Goal: Communication & Community: Answer question/provide support

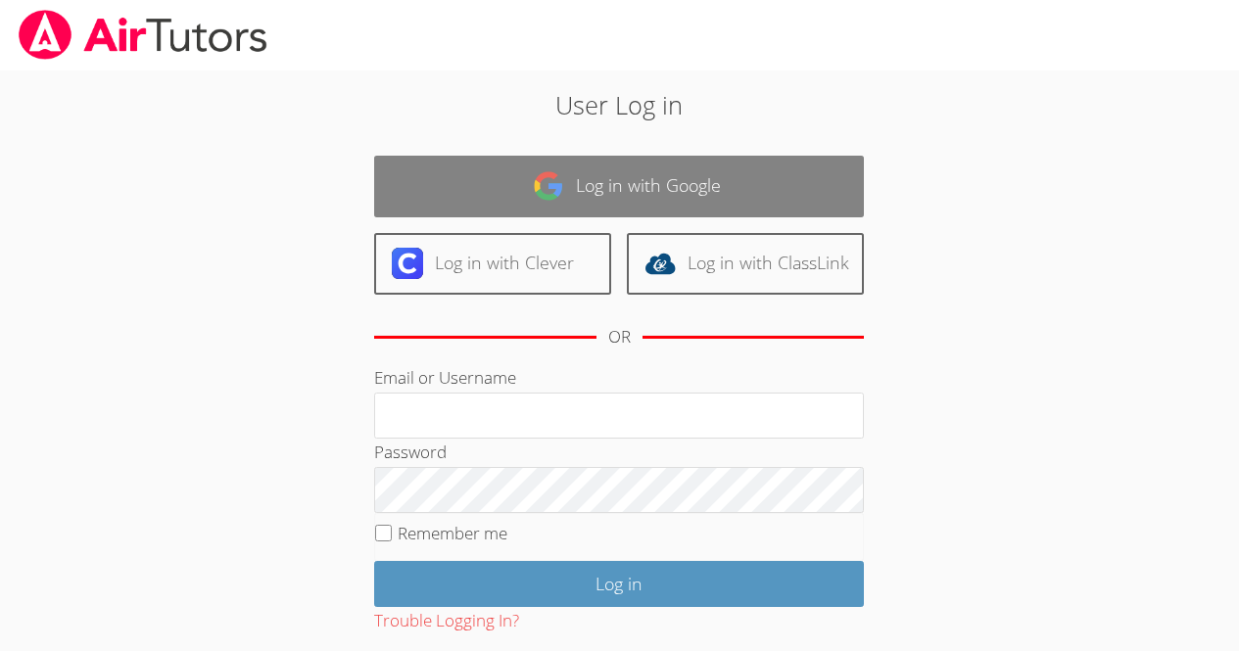
drag, startPoint x: 0, startPoint y: 0, endPoint x: 668, endPoint y: 183, distance: 692.4
click at [668, 183] on link "Log in with Google" at bounding box center [619, 187] width 490 height 62
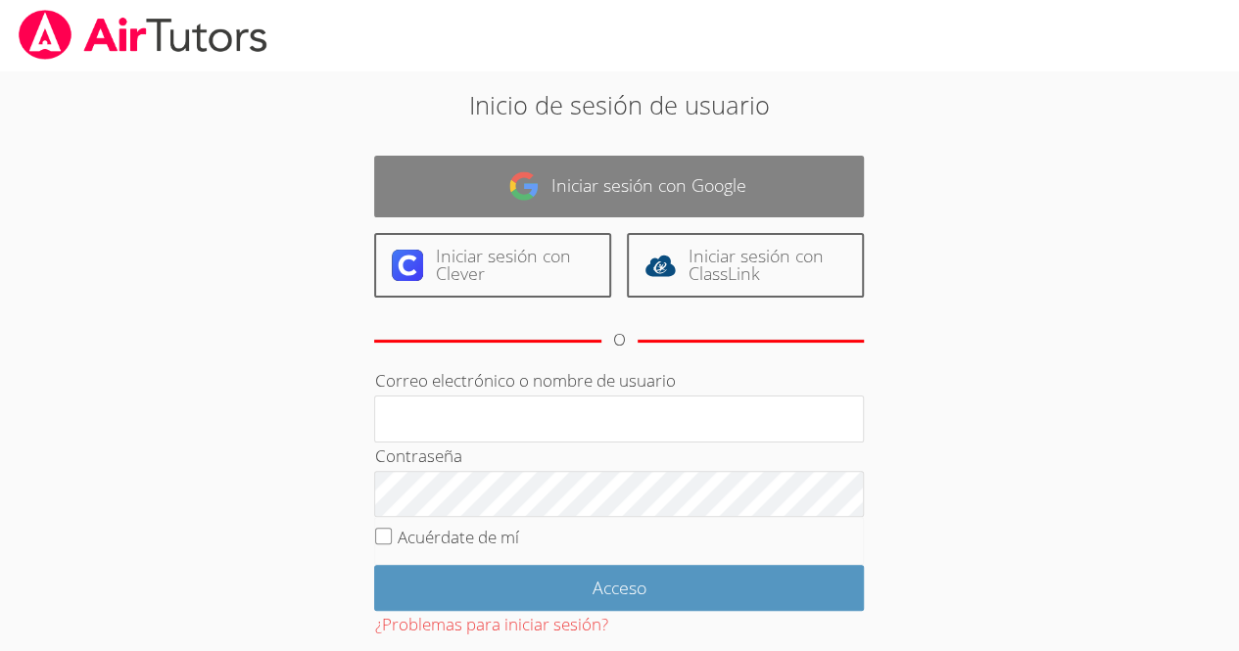
click at [636, 185] on font "Iniciar sesión con Google" at bounding box center [648, 184] width 195 height 23
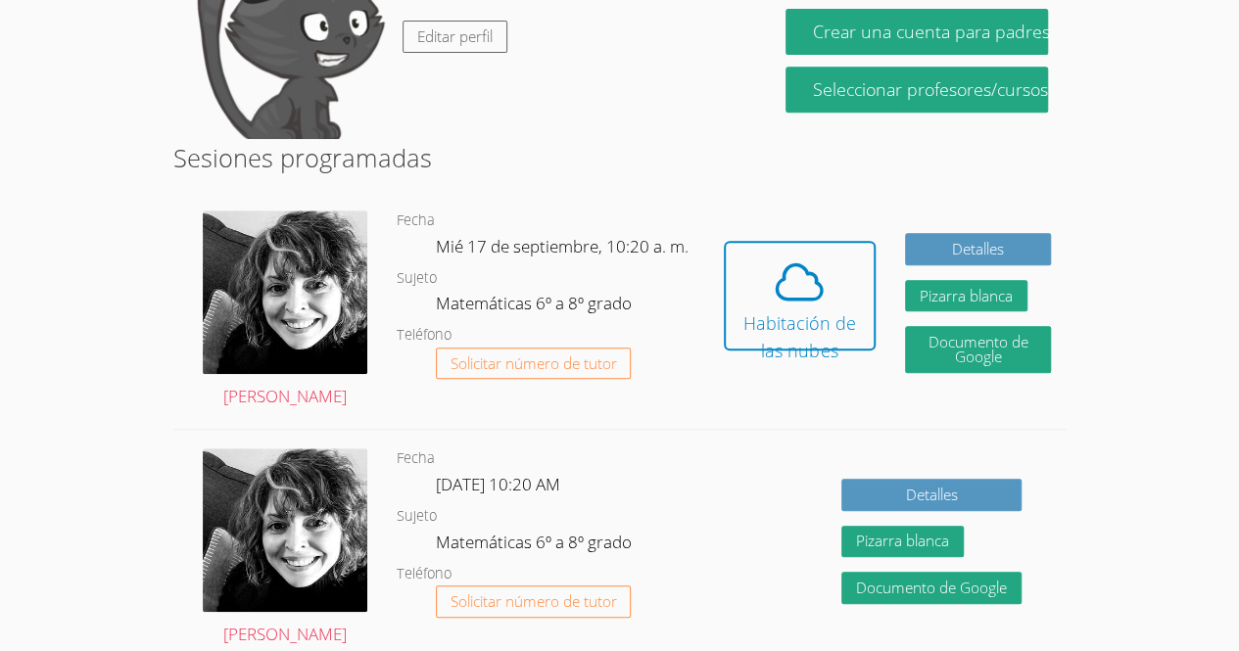
scroll to position [226, 0]
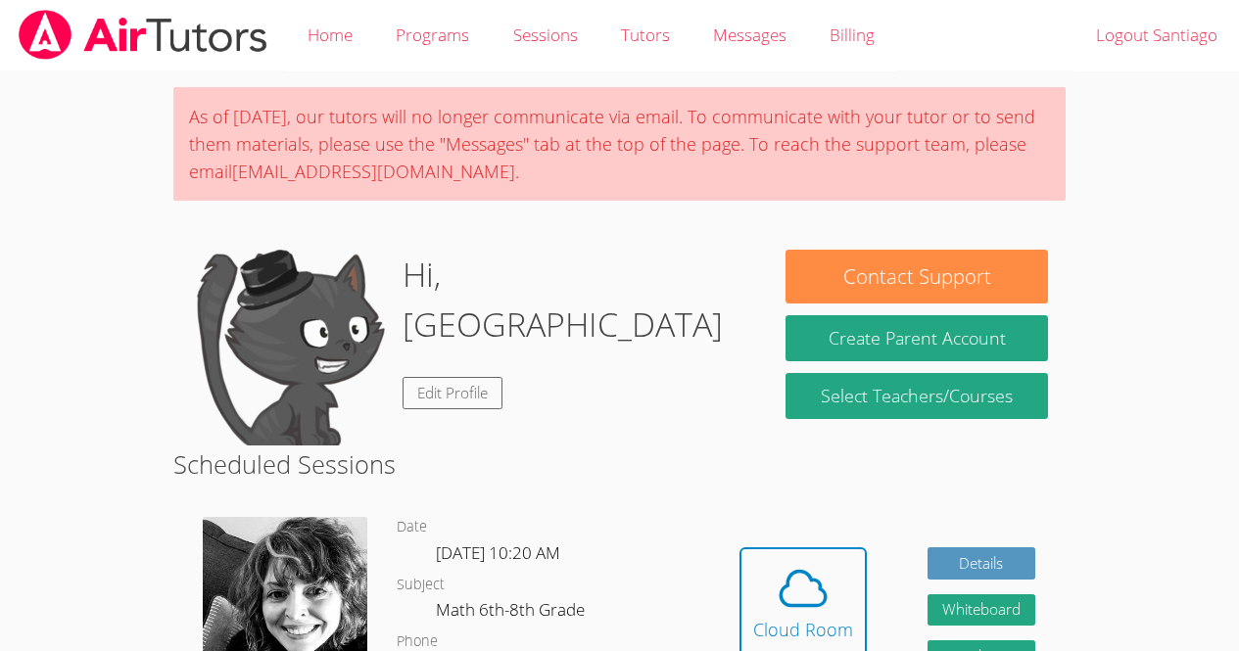
scroll to position [193, 0]
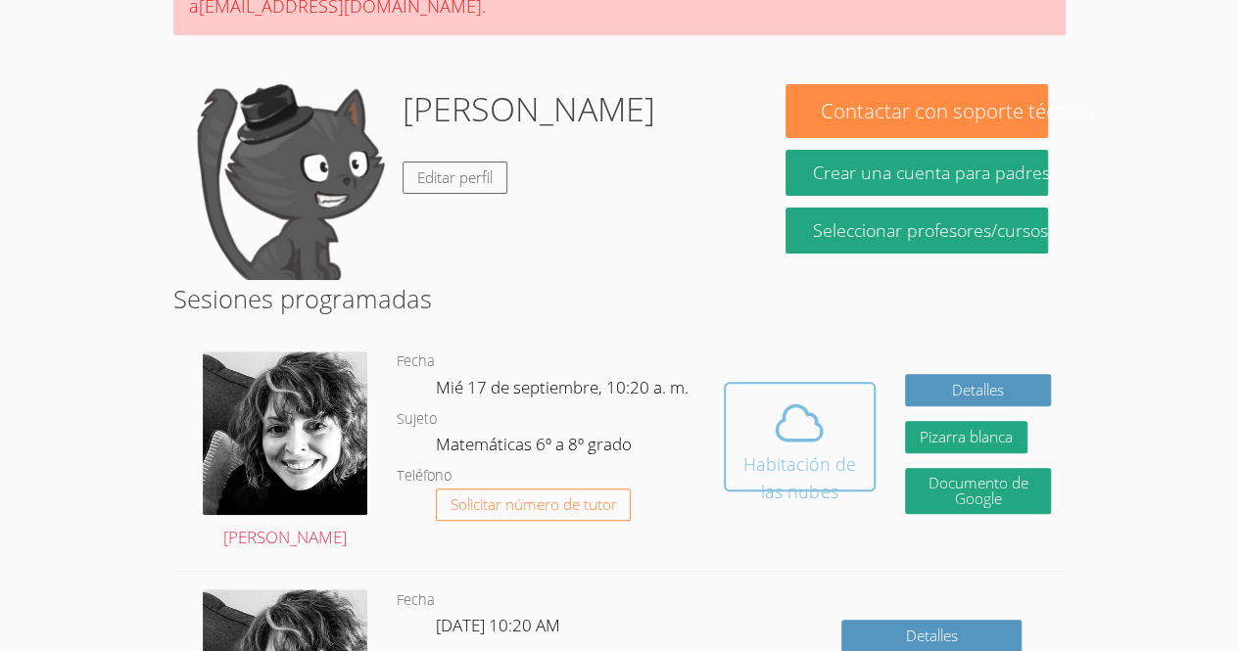
click at [832, 403] on span at bounding box center [799, 423] width 124 height 55
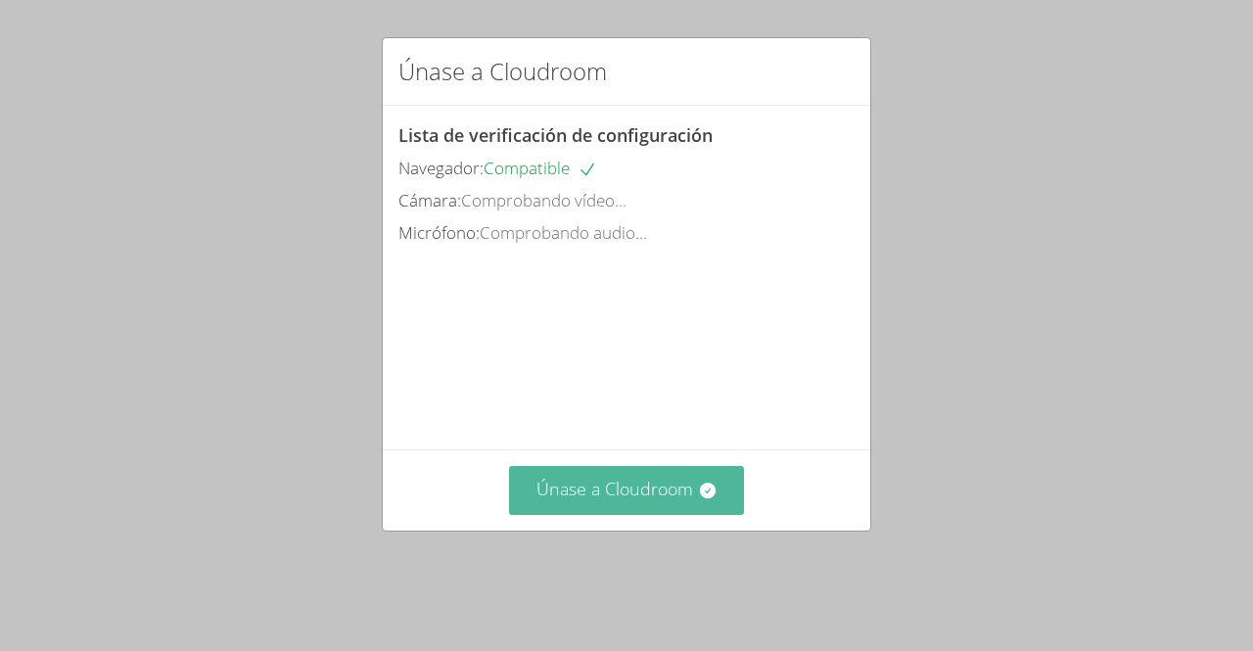
click at [561, 500] on font "Únase a Cloudroom" at bounding box center [615, 488] width 157 height 23
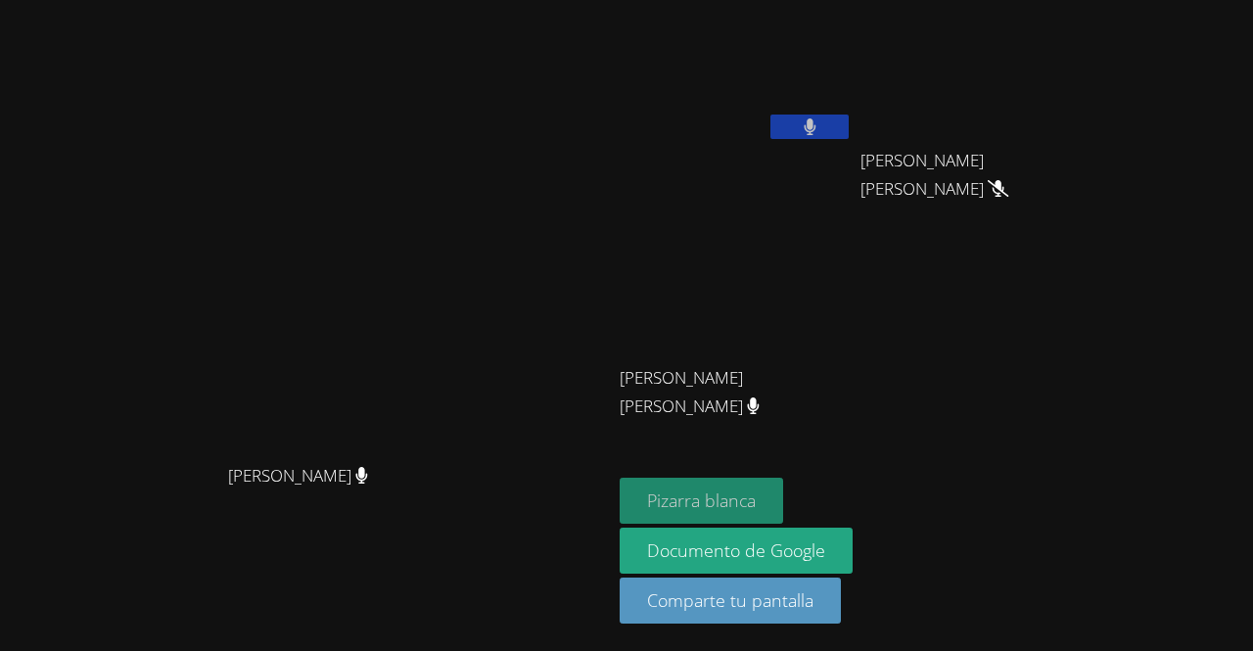
click at [756, 509] on font "Pizarra blanca" at bounding box center [701, 500] width 109 height 23
click at [783, 515] on button "Pizarra blanca" at bounding box center [702, 501] width 164 height 46
click at [809, 139] on div at bounding box center [810, 129] width 78 height 29
click at [799, 128] on button at bounding box center [810, 127] width 78 height 24
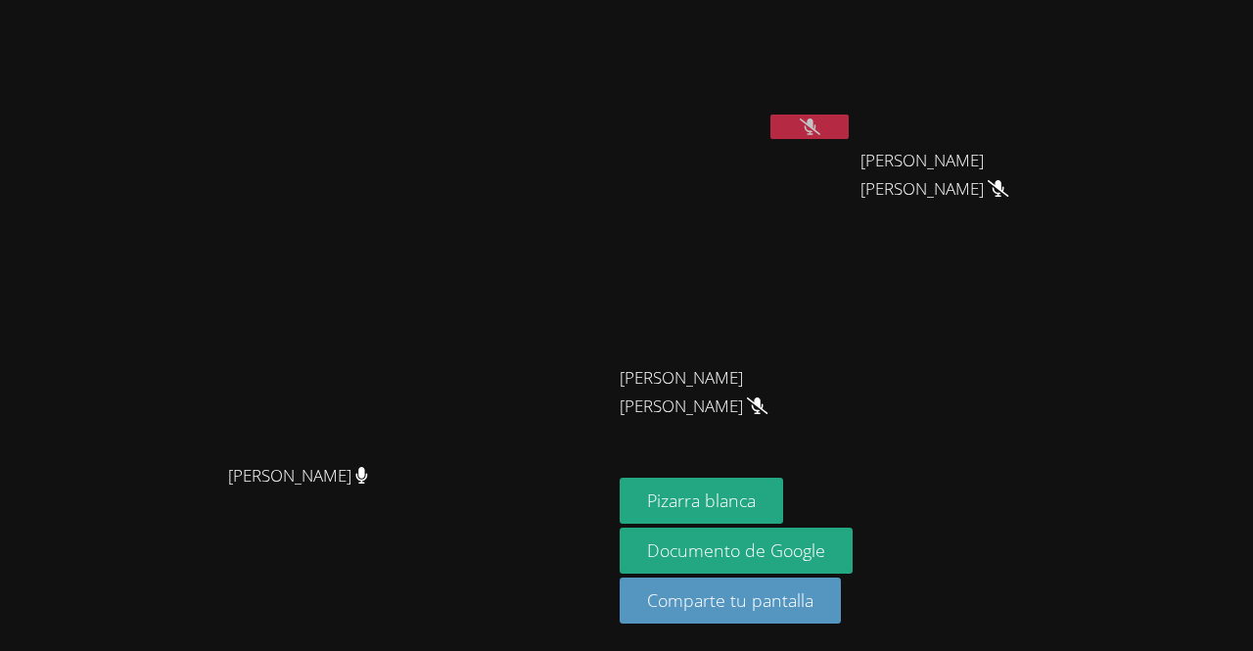
click at [799, 128] on button at bounding box center [810, 127] width 78 height 24
click at [1059, 182] on div "Michelle Castro Gómez" at bounding box center [977, 178] width 233 height 78
click at [1009, 180] on icon at bounding box center [998, 188] width 21 height 17
click at [1052, 152] on span "Michelle Castro Gómez" at bounding box center [969, 175] width 217 height 57
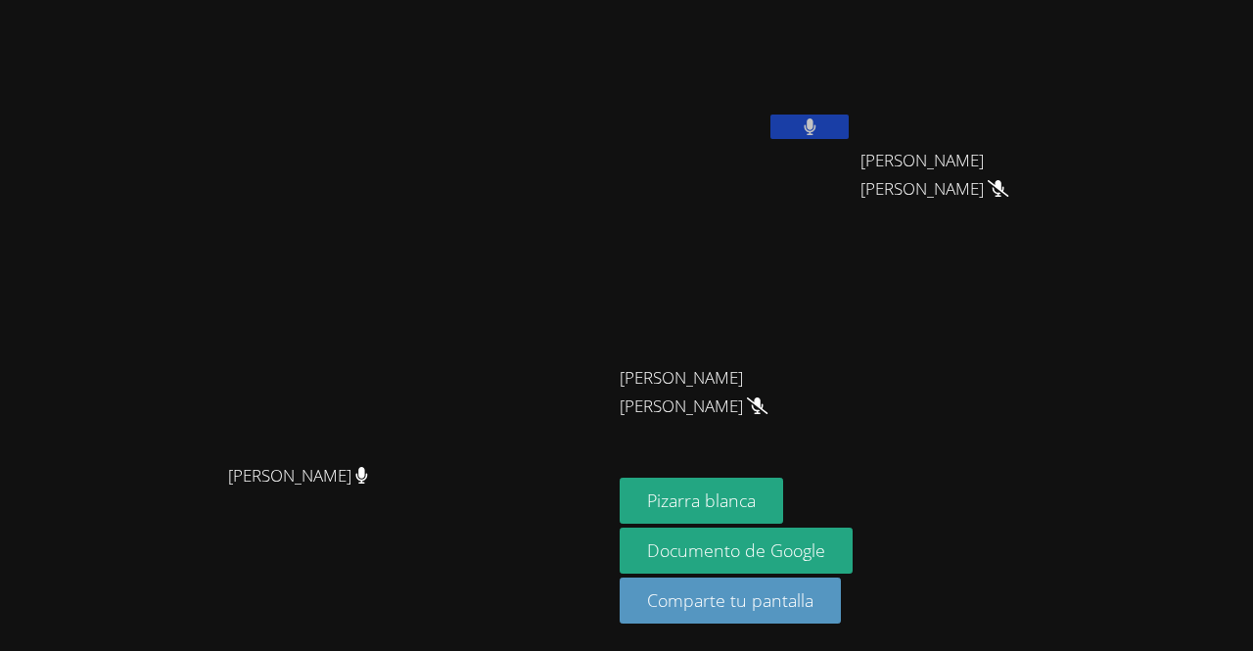
click at [1009, 180] on icon at bounding box center [998, 188] width 21 height 17
click at [1061, 150] on span "Michelle Castro Gómez" at bounding box center [969, 175] width 217 height 57
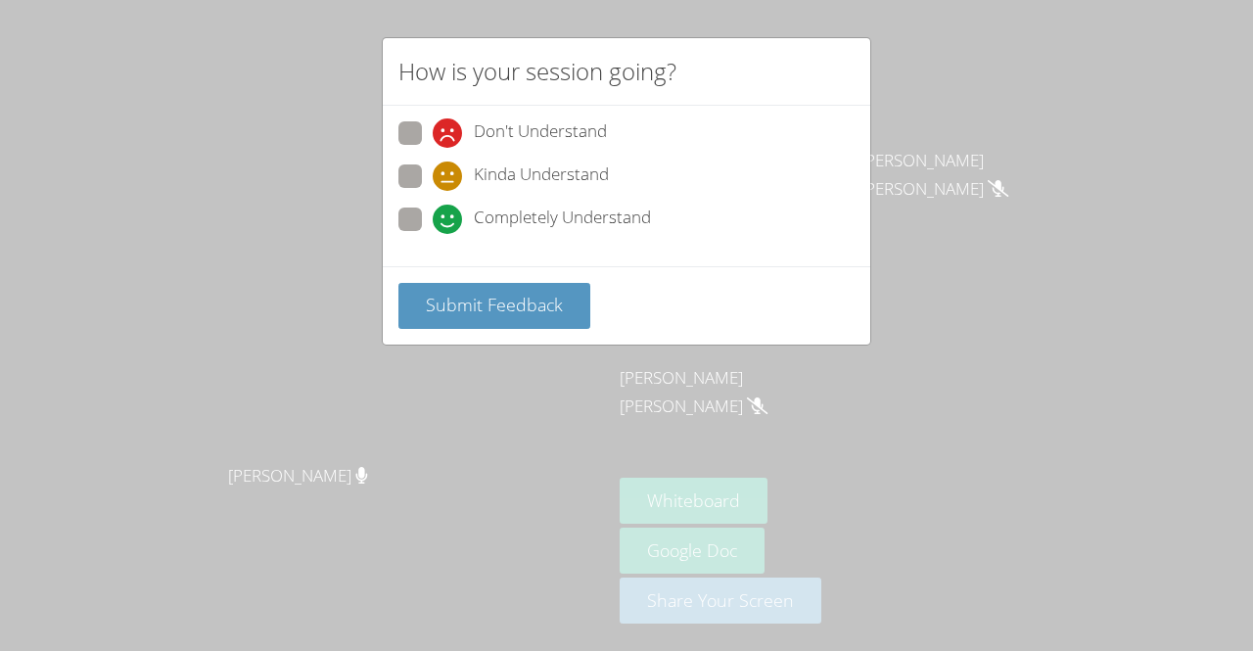
click at [474, 240] on div "Don't Understand Kinda Understand Completely Understand" at bounding box center [627, 186] width 488 height 161
click at [448, 224] on icon at bounding box center [447, 219] width 29 height 29
click at [448, 224] on input "Completely Understand" at bounding box center [441, 216] width 17 height 17
radio input "true"
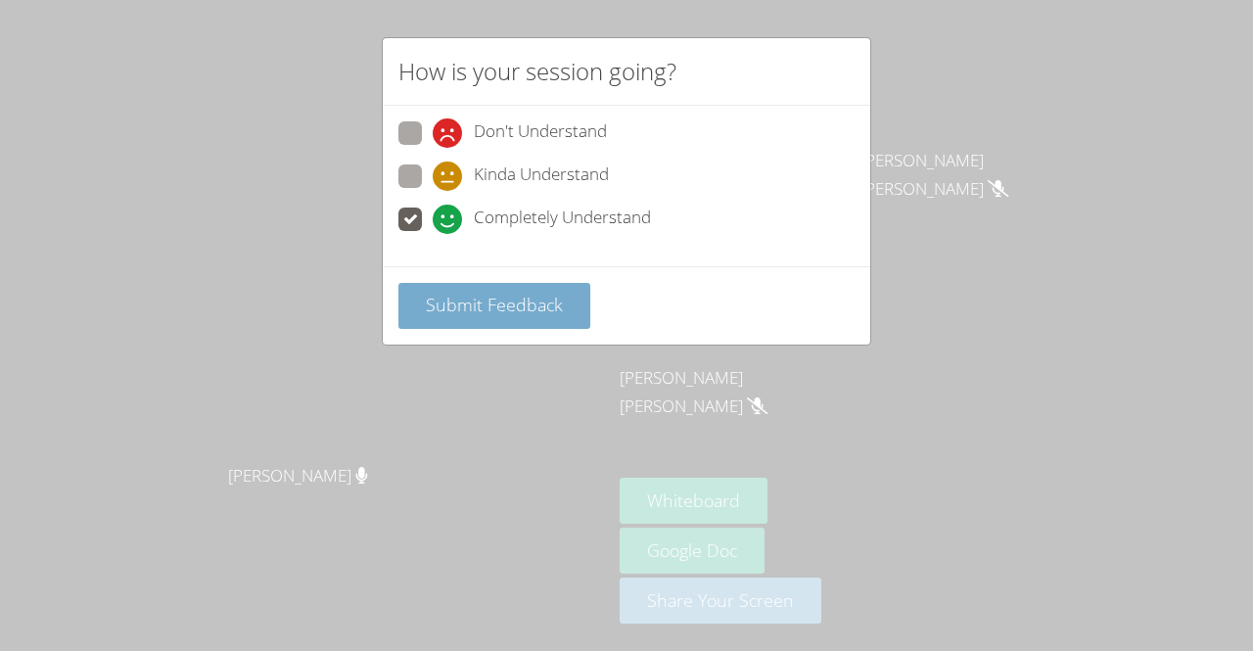
click at [487, 295] on span "Submit Feedback" at bounding box center [494, 304] width 137 height 23
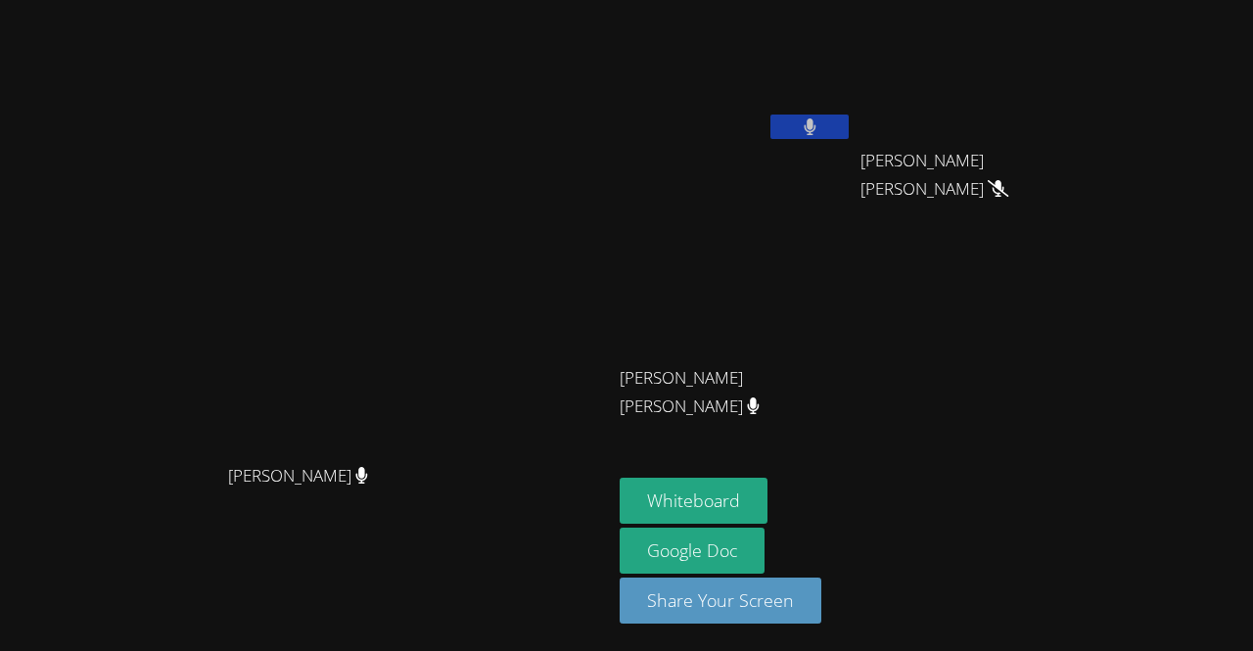
click at [793, 113] on video at bounding box center [736, 73] width 233 height 131
click at [793, 117] on button at bounding box center [810, 127] width 78 height 24
click at [809, 120] on icon at bounding box center [810, 126] width 21 height 17
